Goal: Use online tool/utility: Utilize a website feature to perform a specific function

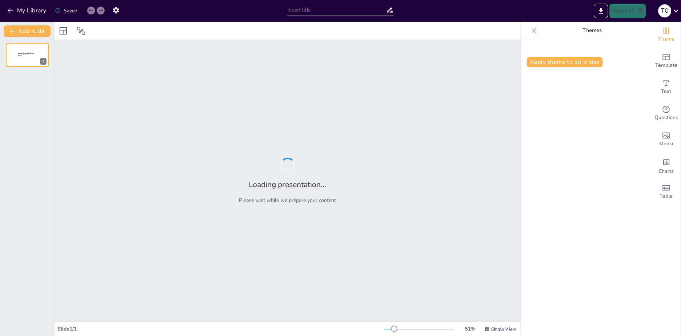
type input "RCP: Tu Superpoder en Emergencias"
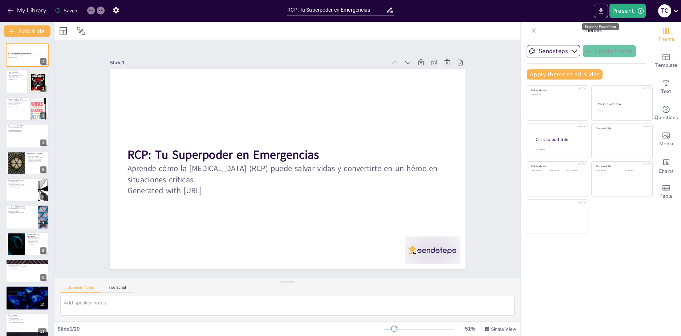
click at [596, 13] on button "Export to PowerPoint" at bounding box center [600, 11] width 14 height 15
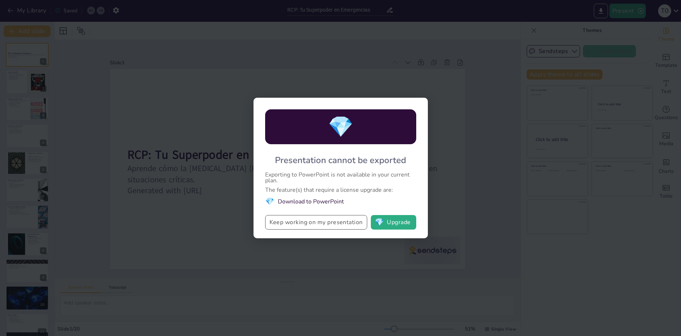
click at [328, 223] on button "Keep working on my presentation" at bounding box center [316, 222] width 102 height 15
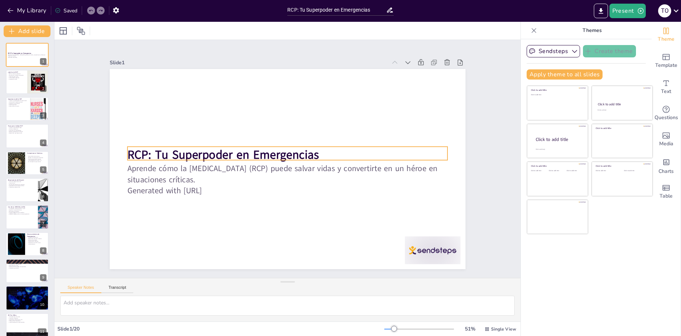
click at [131, 148] on strong "RCP: Tu Superpoder en Emergencias" at bounding box center [222, 155] width 191 height 16
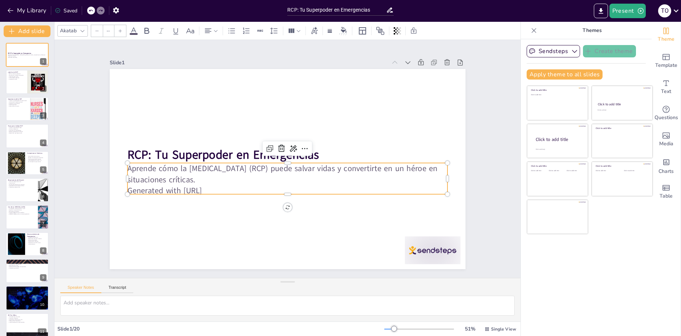
click at [146, 163] on p "Aprende cómo la [MEDICAL_DATA] (RCP) puede salvar vidas y convertirte en un hér…" at bounding box center [287, 174] width 320 height 22
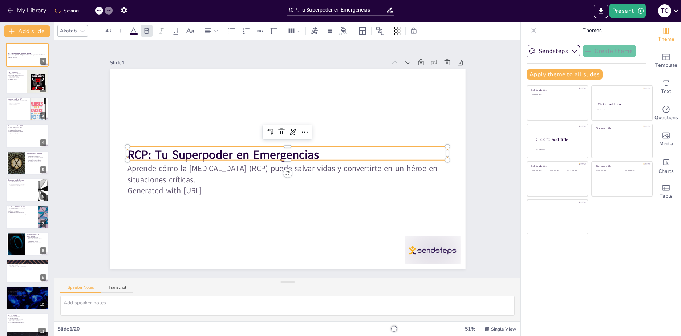
click at [141, 152] on strong "RCP: Tu Superpoder en Emergencias" at bounding box center [222, 155] width 191 height 16
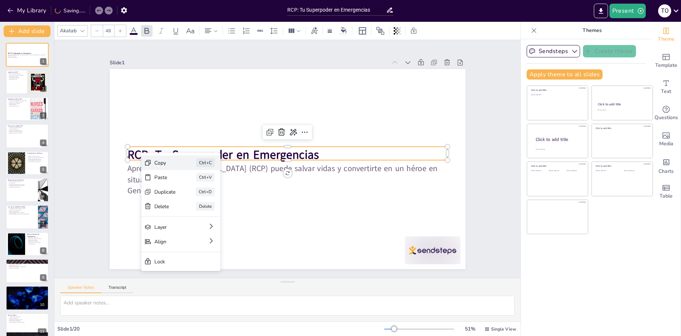
click at [209, 199] on div "Copy" at bounding box center [219, 202] width 21 height 7
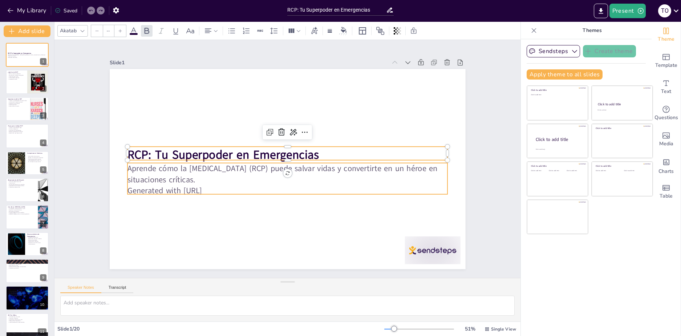
type input "32"
click at [167, 163] on p "Aprende cómo la [MEDICAL_DATA] (RCP) puede salvar vidas y convertirte en un hér…" at bounding box center [287, 174] width 320 height 22
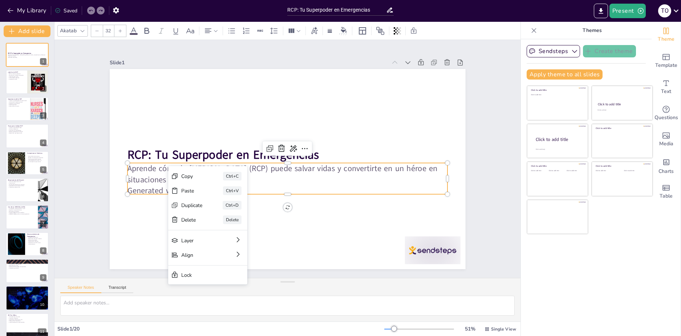
click at [177, 143] on div at bounding box center [288, 169] width 356 height 200
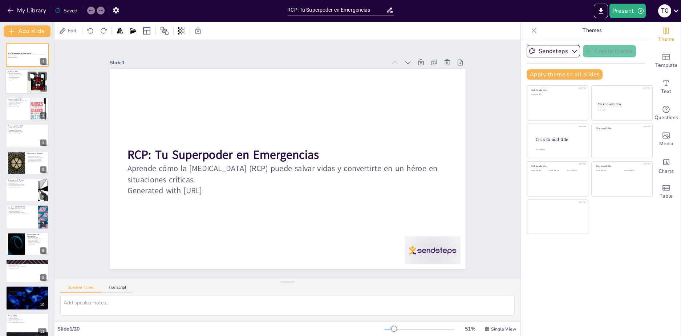
click at [31, 85] on div at bounding box center [38, 81] width 22 height 29
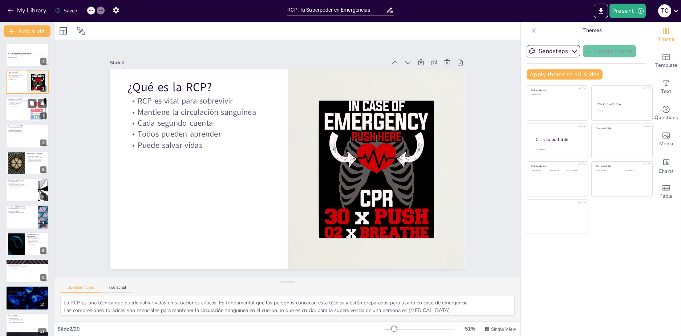
click at [29, 111] on div at bounding box center [27, 109] width 44 height 25
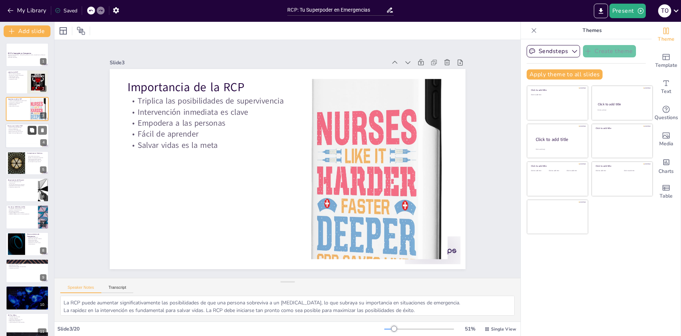
click at [30, 133] on button at bounding box center [32, 130] width 9 height 9
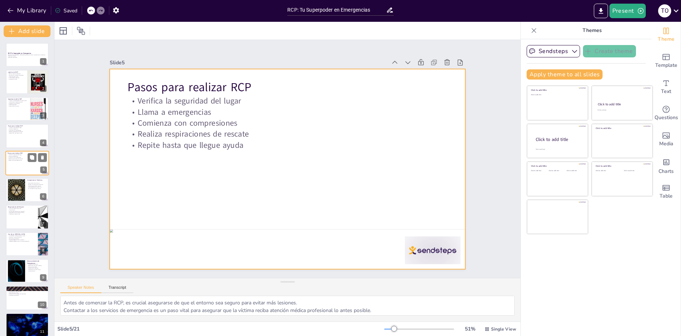
click at [20, 163] on div at bounding box center [27, 163] width 44 height 25
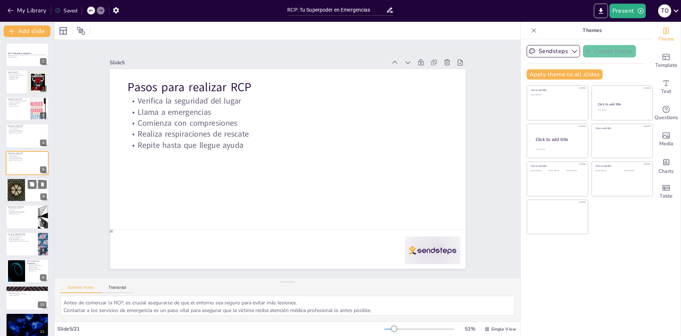
click at [28, 192] on div at bounding box center [27, 189] width 44 height 25
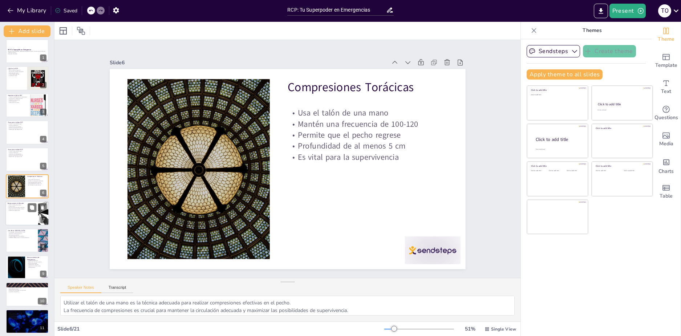
click at [27, 211] on p "Proporciona oxígeno vital" at bounding box center [22, 209] width 28 height 1
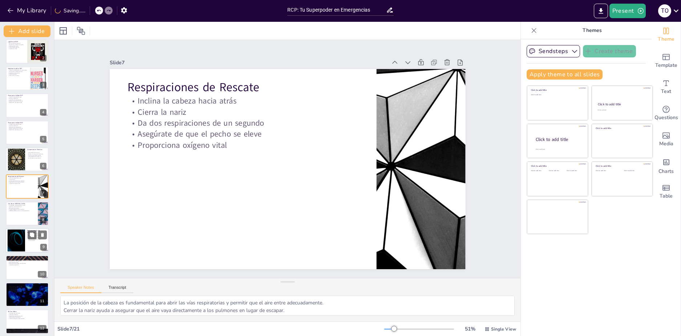
click at [24, 250] on div at bounding box center [16, 240] width 39 height 22
type textarea "La pérdida de conciencia es uno de los signos más evidentes de un [MEDICAL_DATA…"
